Goal: Navigation & Orientation: Find specific page/section

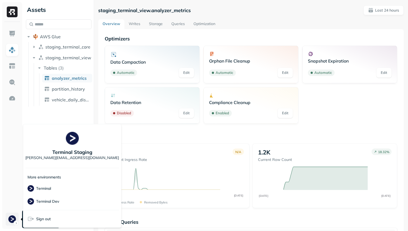
click at [9, 219] on html "**********" at bounding box center [204, 115] width 408 height 231
click at [63, 203] on div "Terminal Dev" at bounding box center [72, 201] width 94 height 13
